Goal: Download file/media

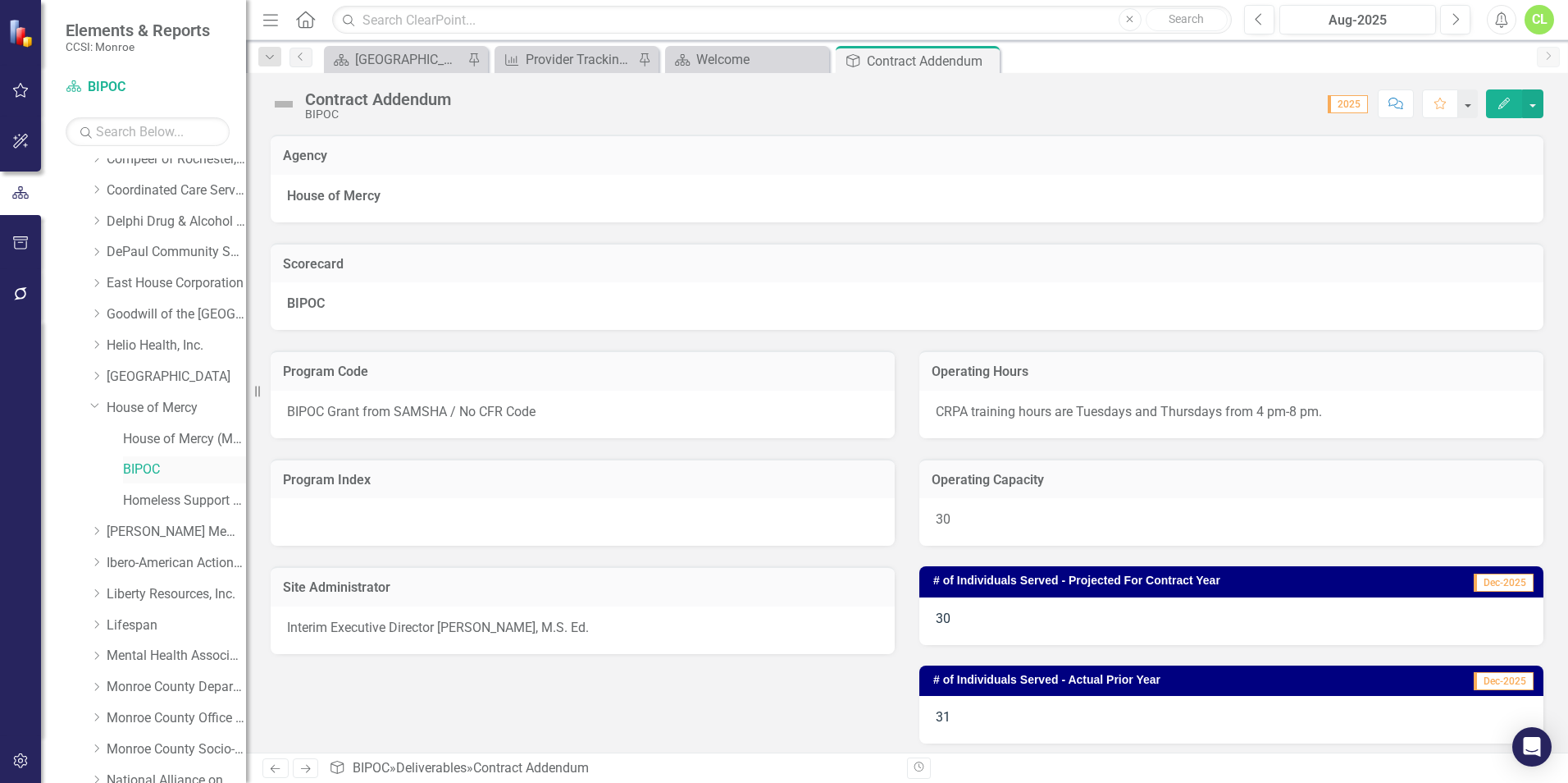
click at [145, 463] on link "BIPOC" at bounding box center [184, 469] width 123 height 19
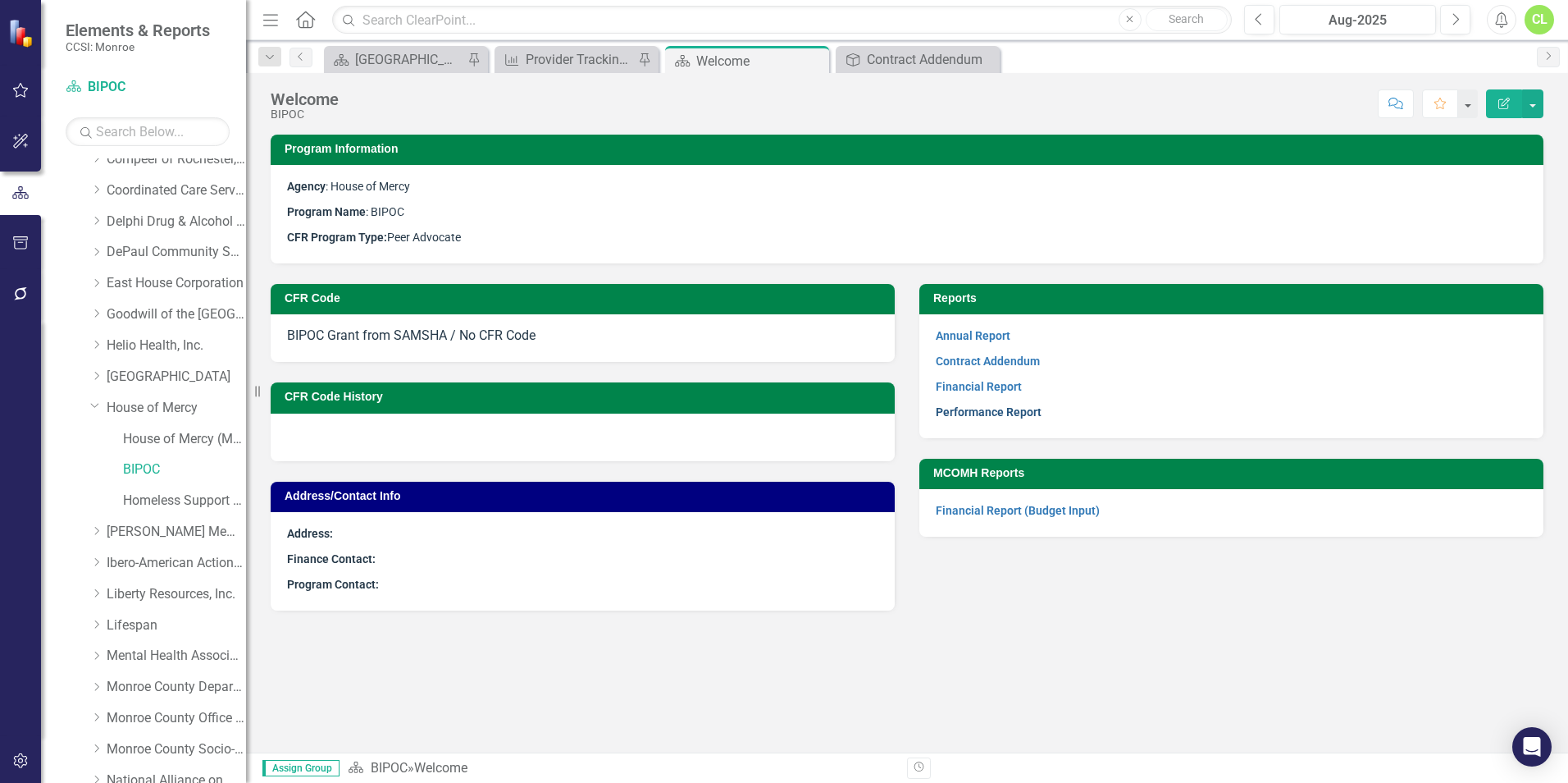
click at [1005, 412] on link "Performance Report" at bounding box center [989, 411] width 106 height 13
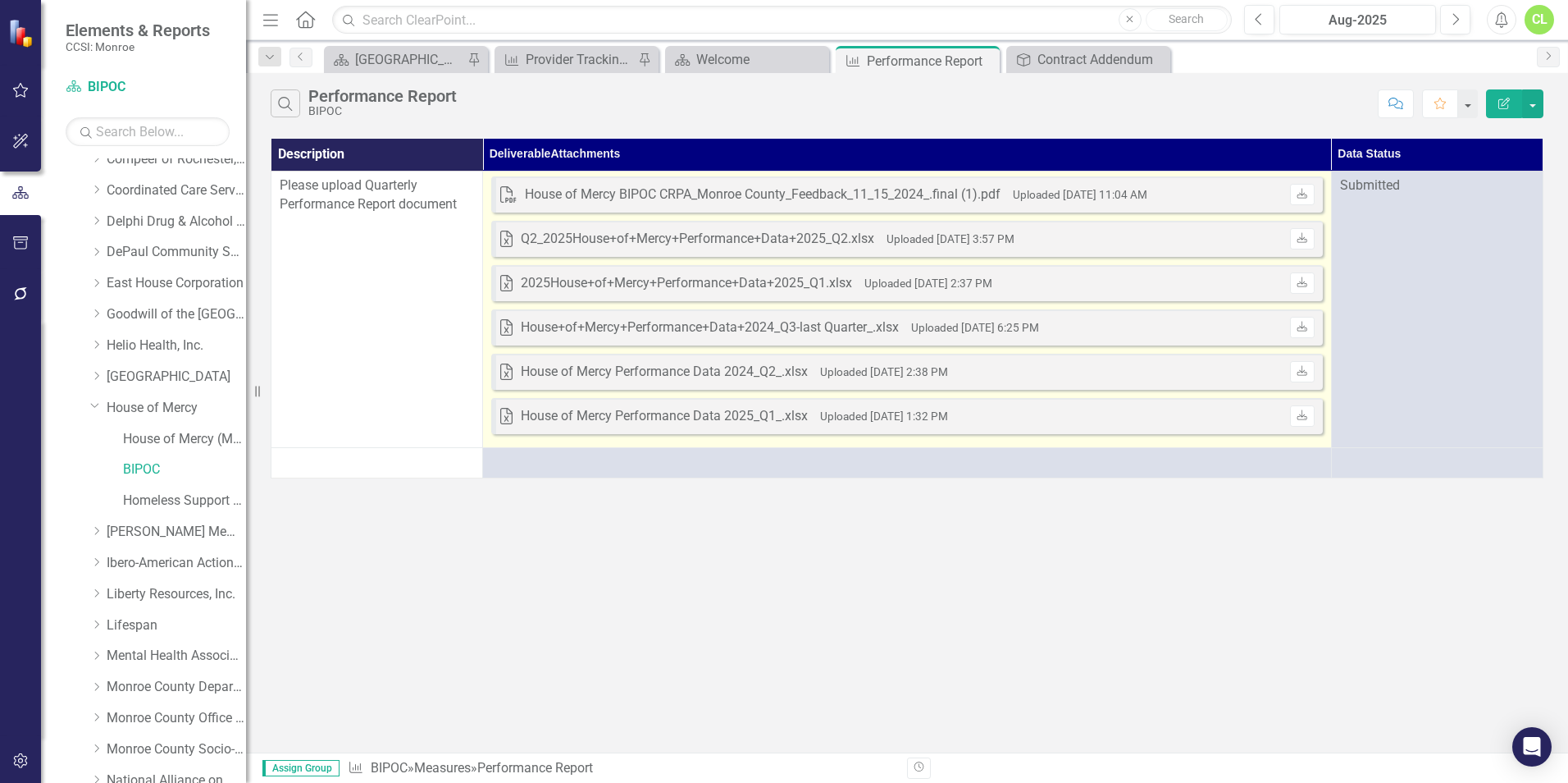
click at [1005, 412] on div "Excel House of Mercy Performance Data 2025_Q1_.xlsx Uploaded [DATE] 1:32 PM Dow…" at bounding box center [906, 415] width 831 height 36
click at [1304, 281] on icon "Download" at bounding box center [1302, 283] width 12 height 10
click at [1303, 188] on icon at bounding box center [1303, 193] width 10 height 10
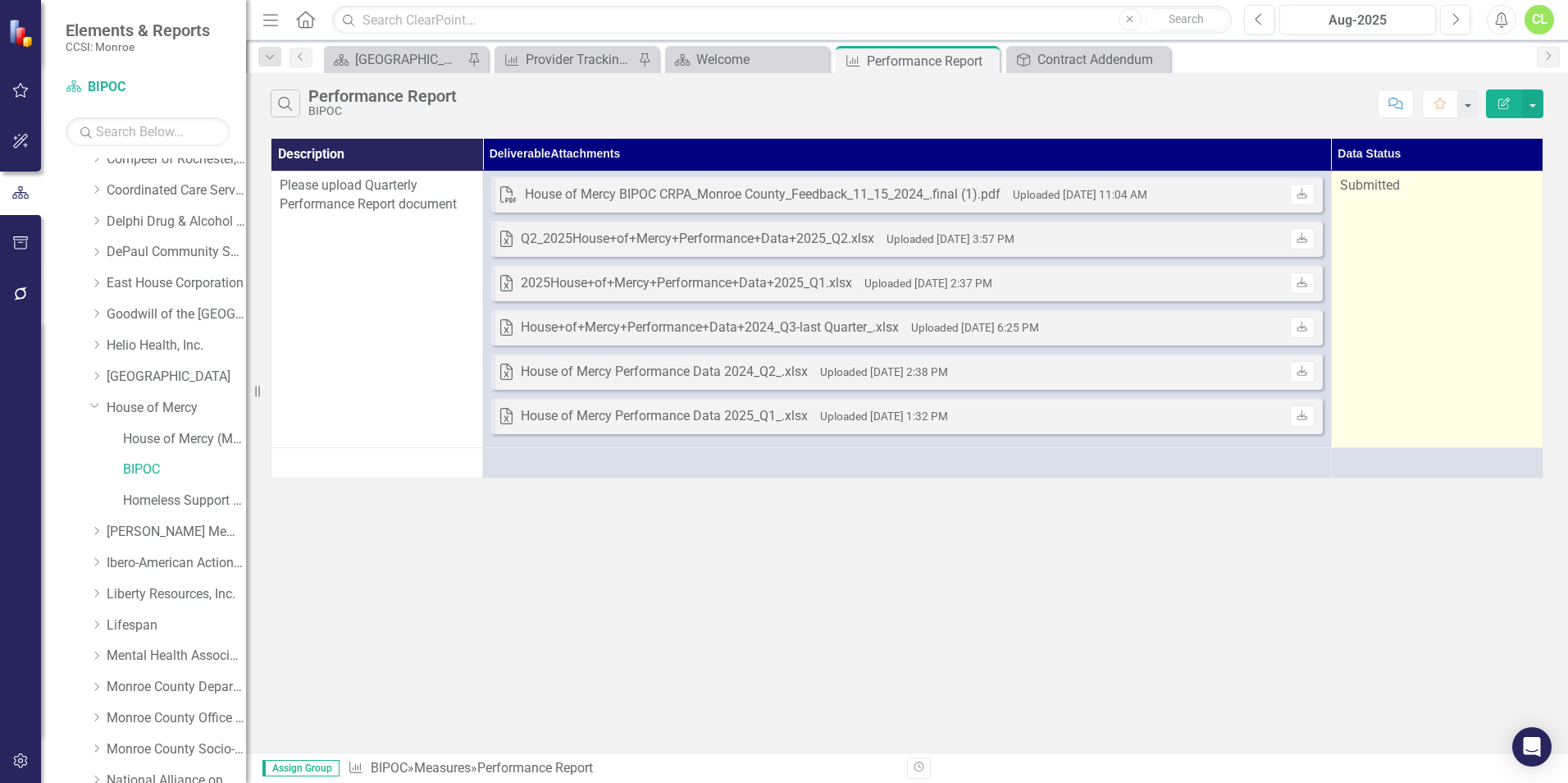
click at [1508, 239] on td "Submitted" at bounding box center [1437, 308] width 212 height 277
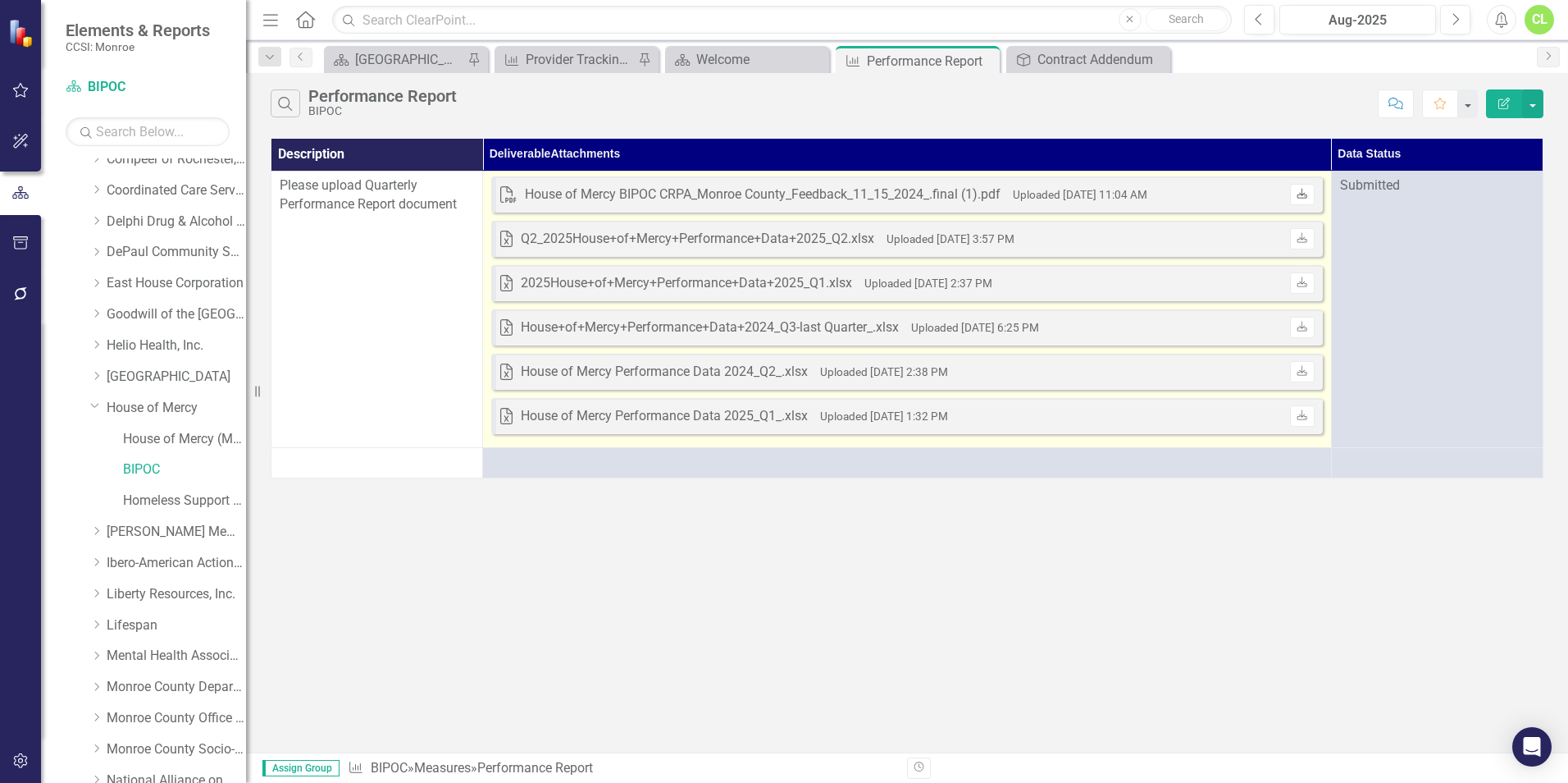
click at [1307, 193] on icon "Download" at bounding box center [1302, 194] width 12 height 10
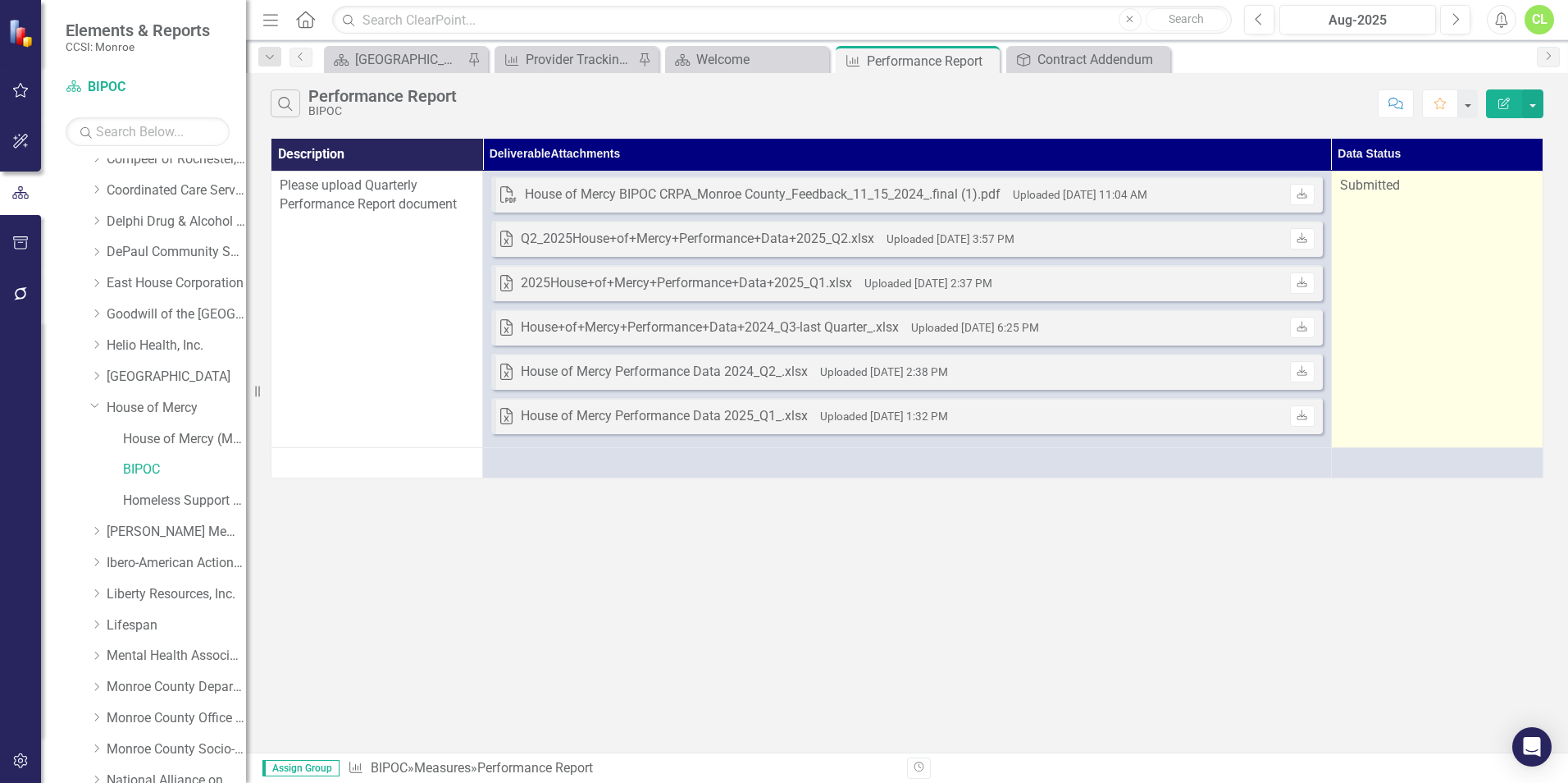
click at [1511, 240] on td "Submitted" at bounding box center [1437, 308] width 212 height 277
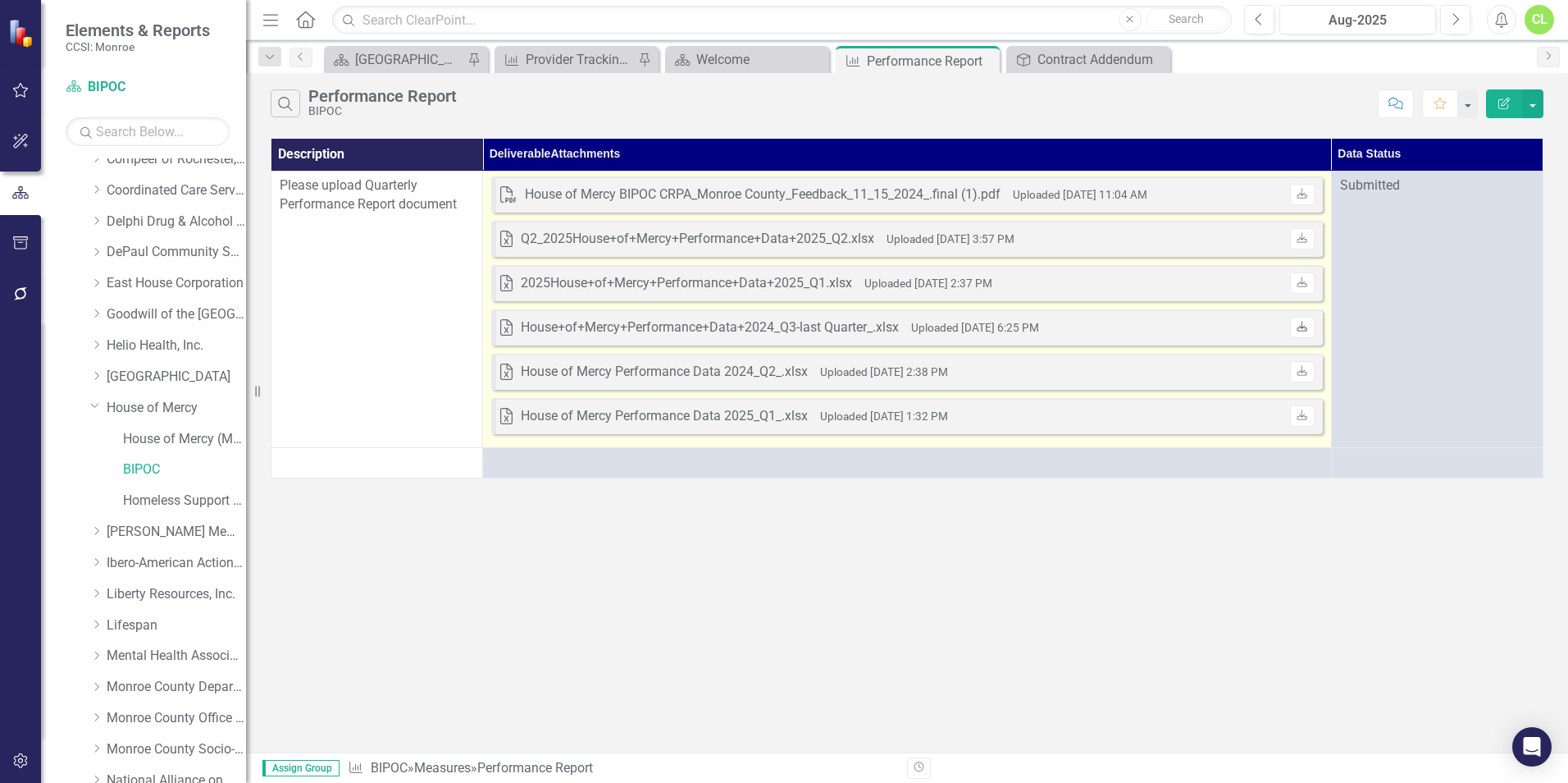
click at [1297, 326] on icon "Download" at bounding box center [1302, 327] width 12 height 10
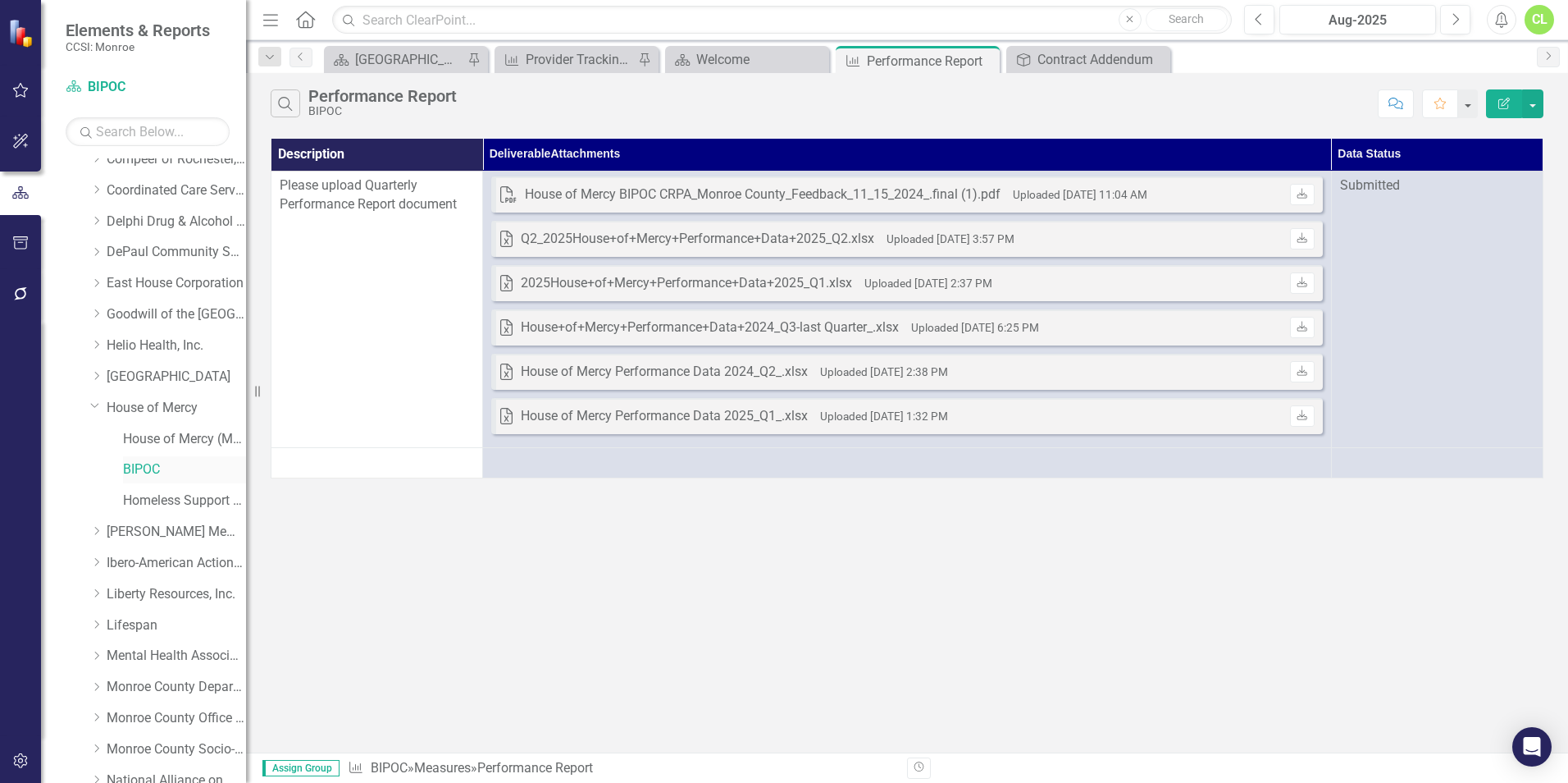
click at [149, 462] on link "BIPOC" at bounding box center [184, 469] width 123 height 19
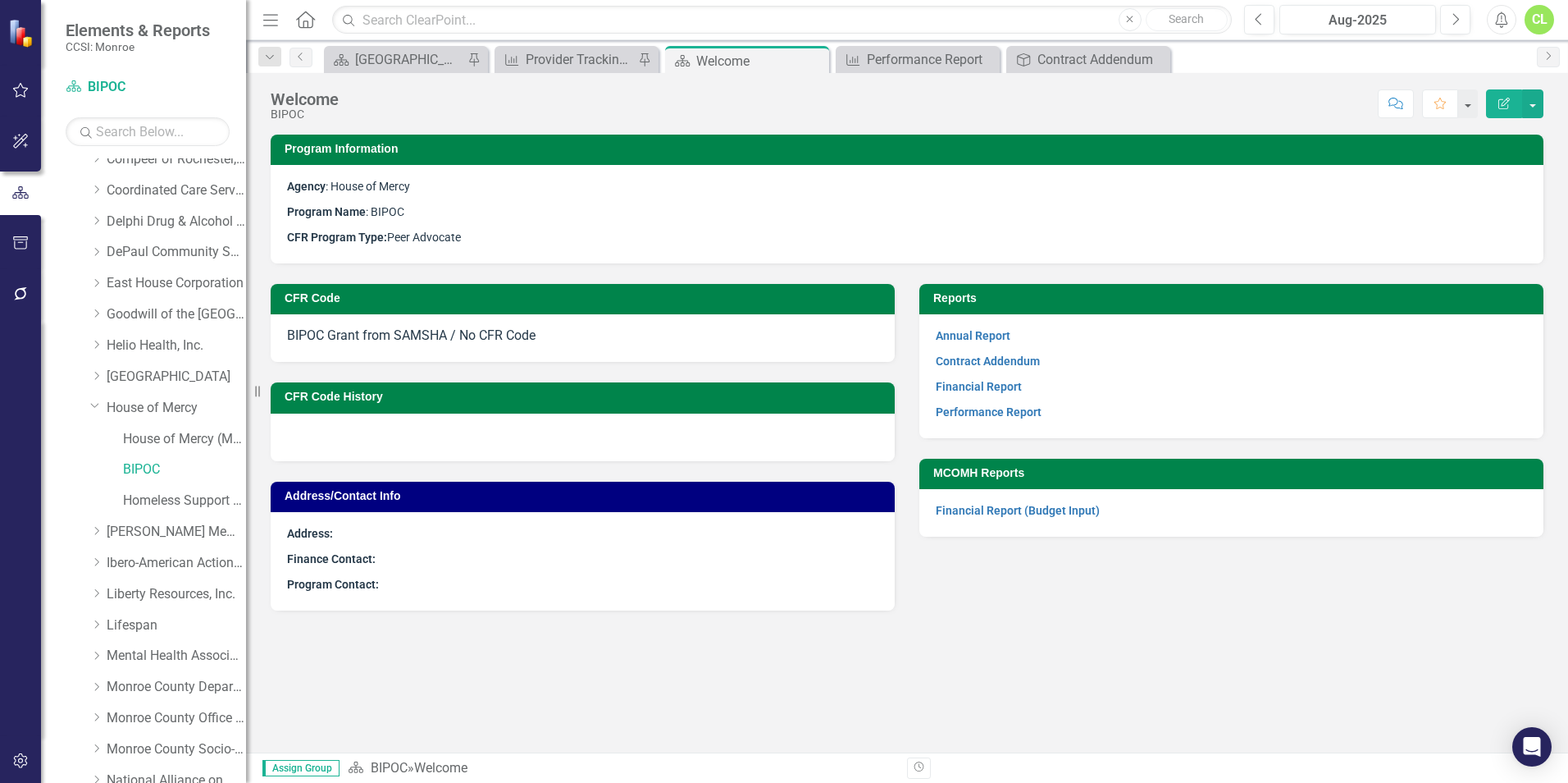
click at [1009, 354] on strong "Contract Addendum" at bounding box center [988, 361] width 104 height 16
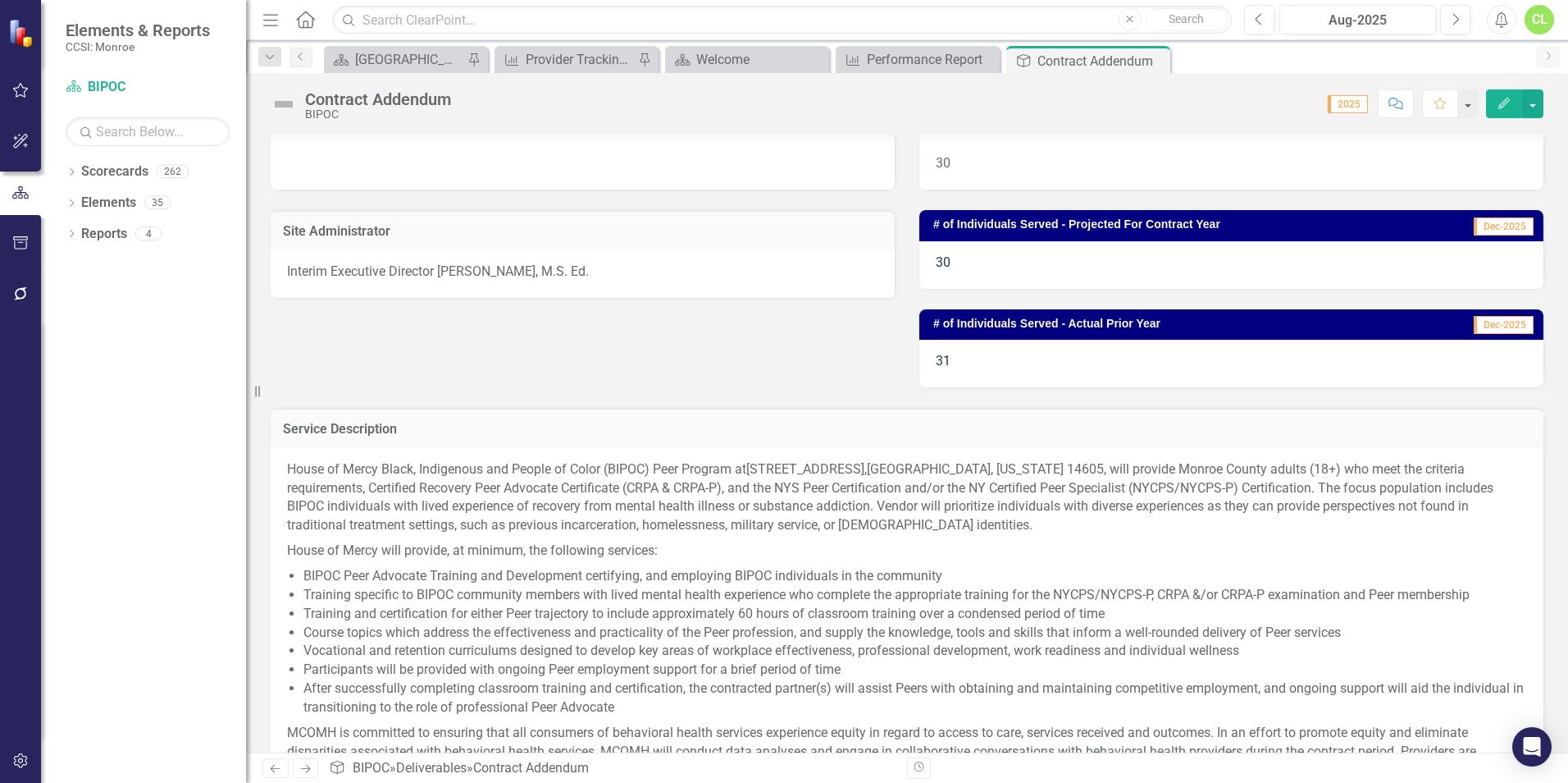
scroll to position [358, 0]
